Goal: Transaction & Acquisition: Obtain resource

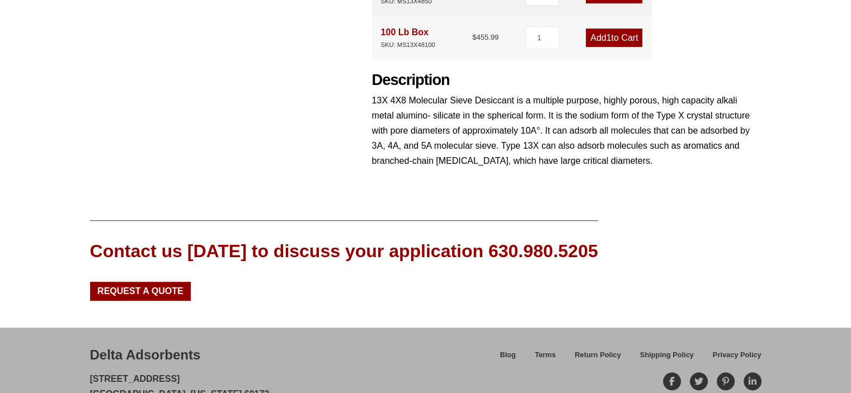
scroll to position [564, 0]
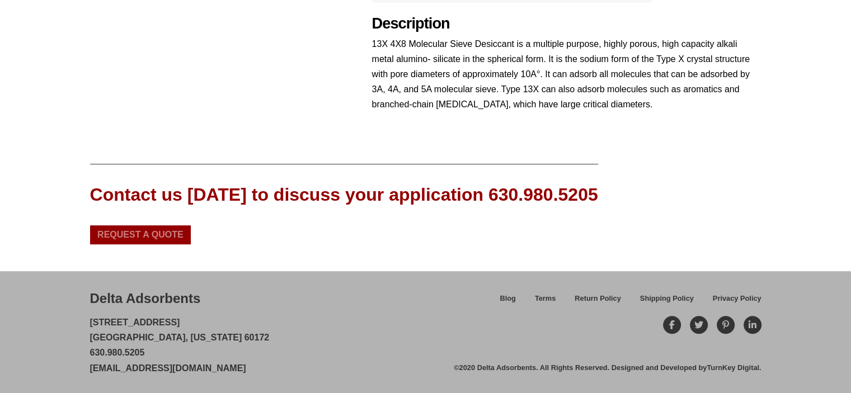
click at [153, 238] on span "Request a Quote" at bounding box center [140, 235] width 86 height 9
